Goal: Information Seeking & Learning: Learn about a topic

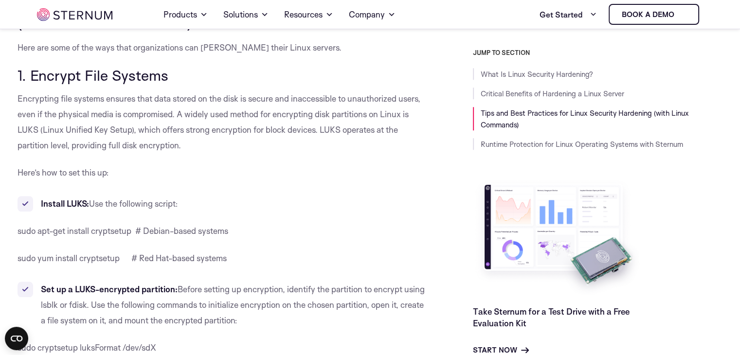
scroll to position [819, 0]
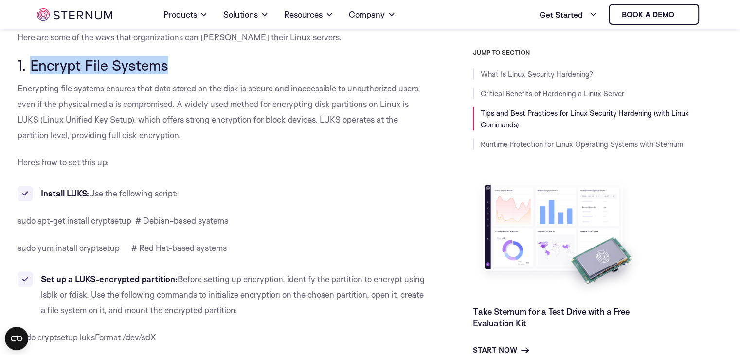
drag, startPoint x: 30, startPoint y: 65, endPoint x: 168, endPoint y: 55, distance: 138.5
click at [168, 56] on span "1. Encrypt File Systems" at bounding box center [93, 65] width 151 height 18
copy span "Encrypt File Systems"
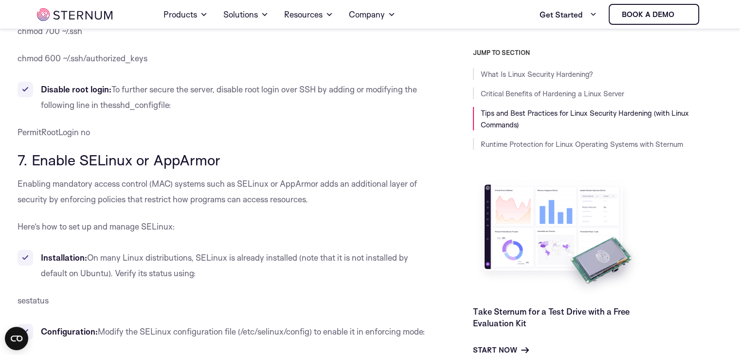
scroll to position [3641, 0]
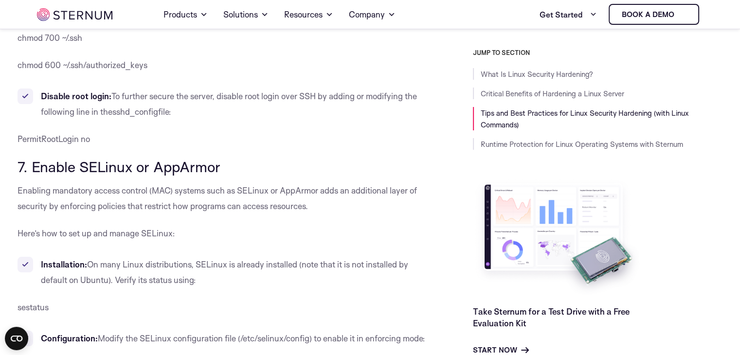
drag, startPoint x: 226, startPoint y: 118, endPoint x: 34, endPoint y: 119, distance: 191.7
click at [34, 159] on h3 "7. Enable SELinux or AppArmor" at bounding box center [224, 167] width 412 height 17
copy span "Enable SELinux or AppArmor"
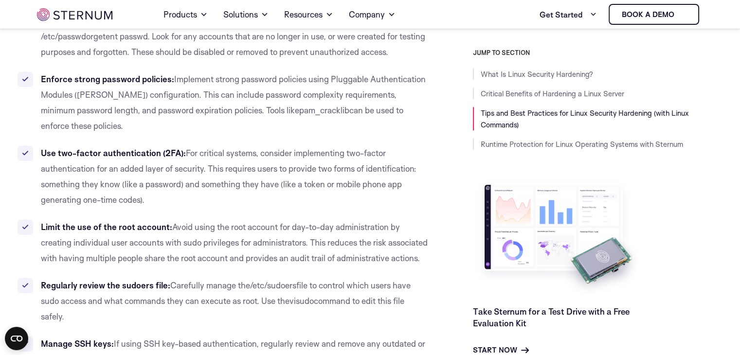
scroll to position [4566, 0]
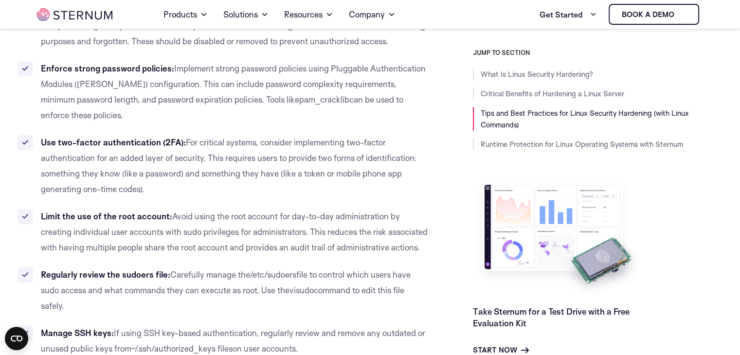
drag, startPoint x: 250, startPoint y: 228, endPoint x: 298, endPoint y: 220, distance: 48.7
click at [298, 267] on li "Regularly review the sudoers file: Carefully manage the /etc/sudoers file to co…" at bounding box center [224, 290] width 412 height 47
drag, startPoint x: 313, startPoint y: 228, endPoint x: 251, endPoint y: 228, distance: 62.3
click at [251, 267] on li "Regularly review the sudoers file: Carefully manage the /etc/sudoers file to co…" at bounding box center [224, 290] width 412 height 47
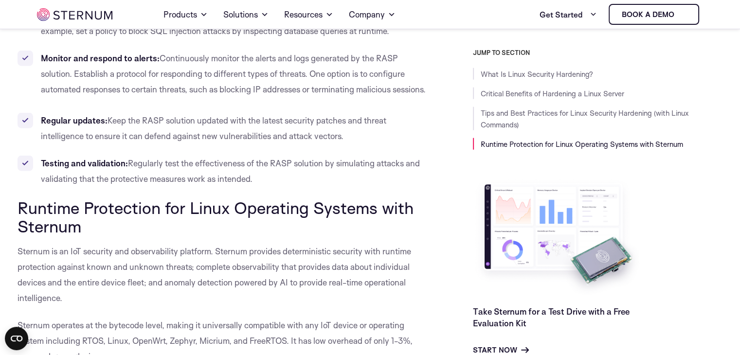
scroll to position [9723, 0]
